Goal: Check status: Check status

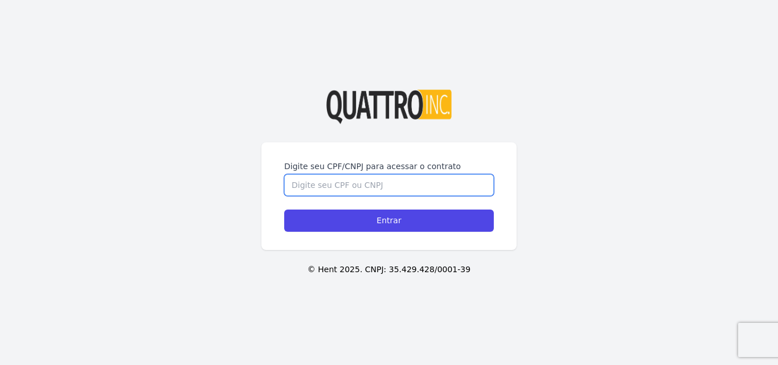
click at [418, 181] on input "Digite seu CPF/CNPJ para acessar o contrato" at bounding box center [389, 185] width 210 height 22
type input "40163399875"
click at [284, 210] on input "Entrar" at bounding box center [389, 221] width 210 height 22
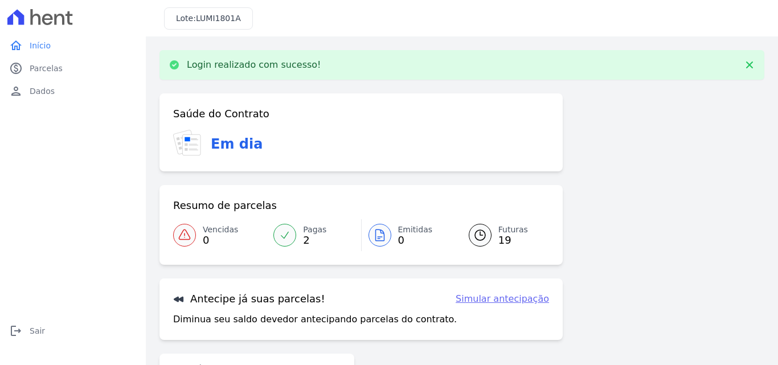
click at [279, 242] on div at bounding box center [284, 235] width 23 height 23
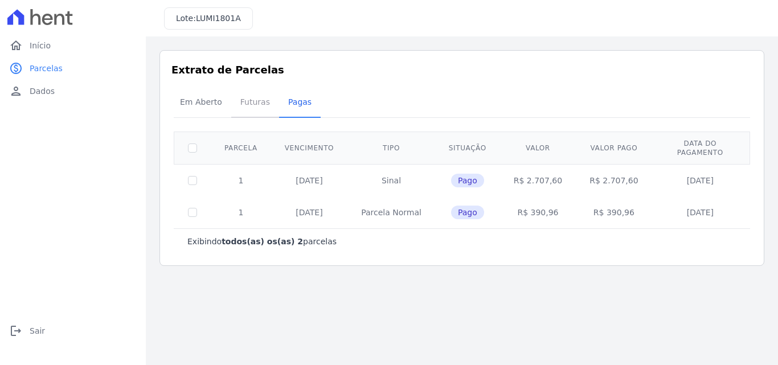
click at [239, 101] on span "Futuras" at bounding box center [255, 102] width 43 height 23
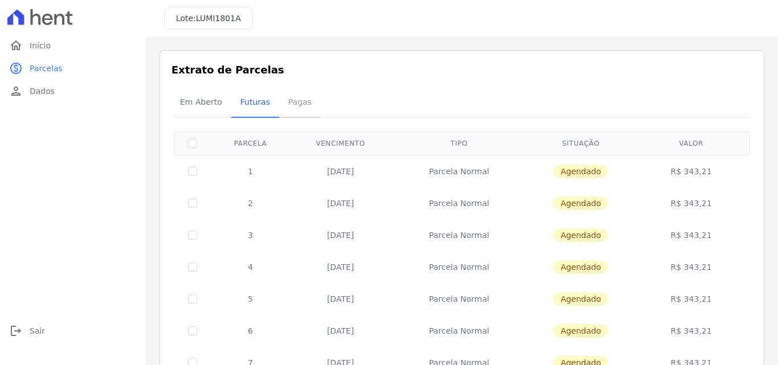
click at [295, 109] on span "Pagas" at bounding box center [299, 102] width 37 height 23
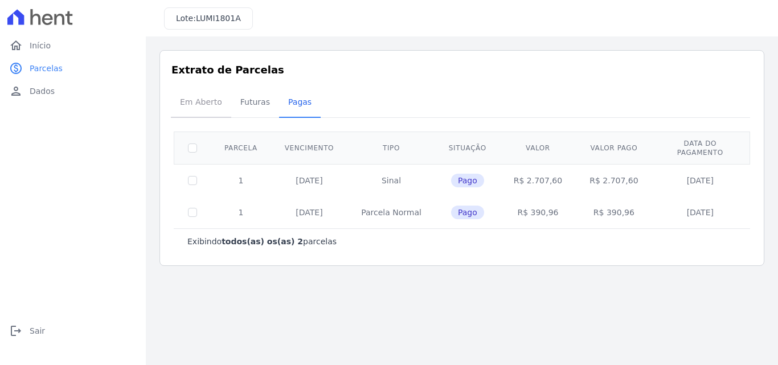
click at [218, 101] on span "Em Aberto" at bounding box center [201, 102] width 56 height 23
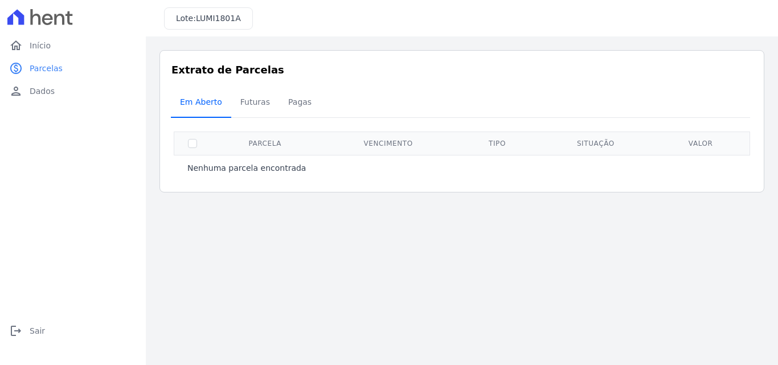
click at [223, 99] on span "Em Aberto" at bounding box center [201, 102] width 56 height 23
click at [236, 99] on span "Futuras" at bounding box center [255, 102] width 43 height 23
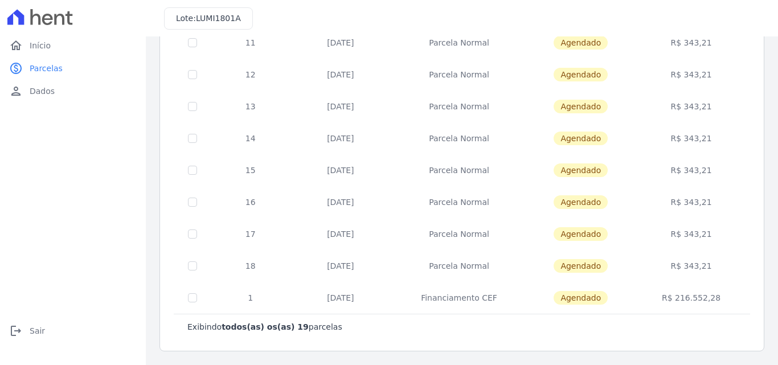
scroll to position [391, 0]
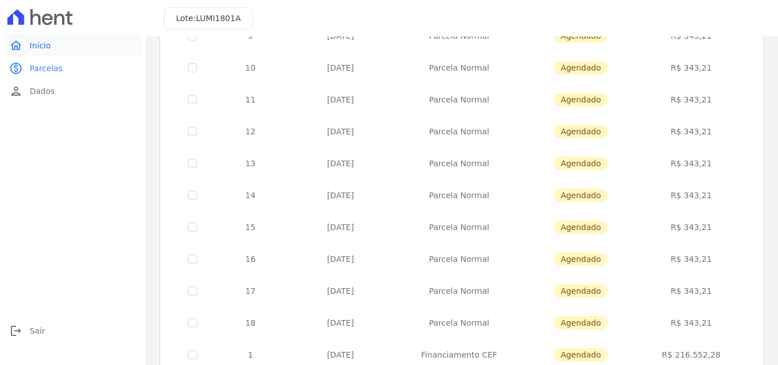
click at [30, 42] on span "Início" at bounding box center [40, 45] width 21 height 11
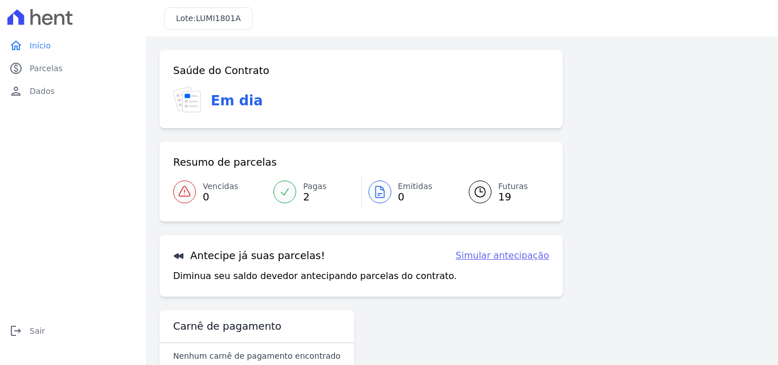
scroll to position [26, 0]
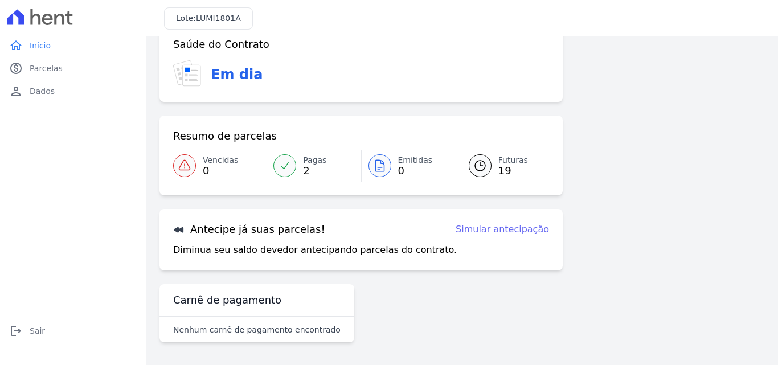
click at [304, 175] on span "2" at bounding box center [314, 170] width 23 height 9
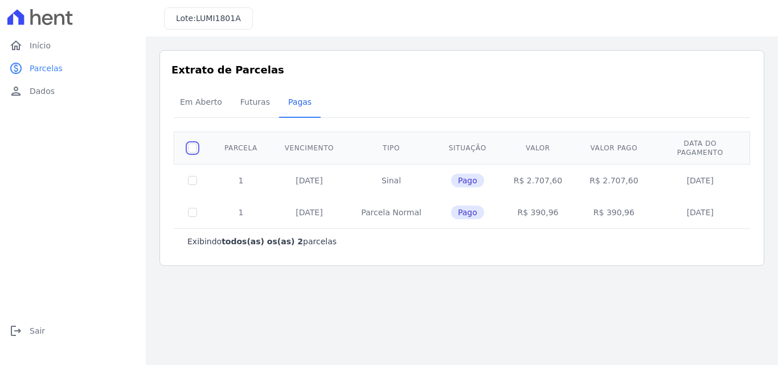
click at [192, 144] on input "checkbox" at bounding box center [192, 148] width 9 height 9
checkbox input "true"
click at [197, 171] on td at bounding box center [192, 180] width 37 height 32
click at [429, 201] on td "Parcela Normal" at bounding box center [392, 213] width 88 height 32
click at [460, 206] on span "Pago" at bounding box center [467, 213] width 33 height 14
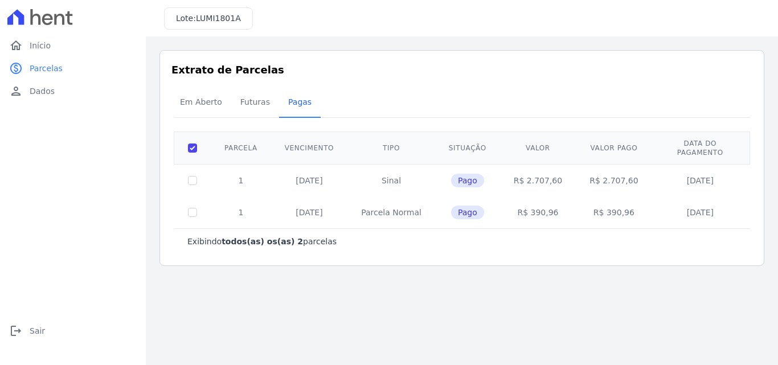
click at [55, 103] on div "home Início home Início paid Parcelas paid Parcelas person Dados person Dados l…" at bounding box center [73, 195] width 137 height 322
click at [52, 95] on span "Dados" at bounding box center [42, 90] width 25 height 11
